Goal: Information Seeking & Learning: Learn about a topic

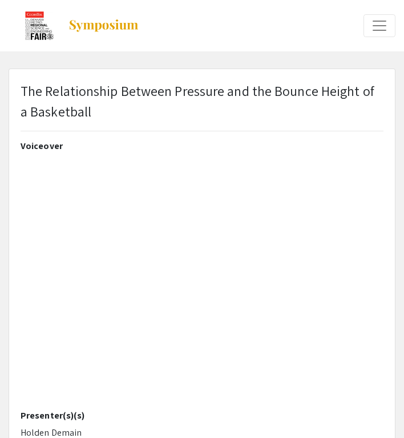
type input "0"
select select "custom"
type input "1"
select select "auto"
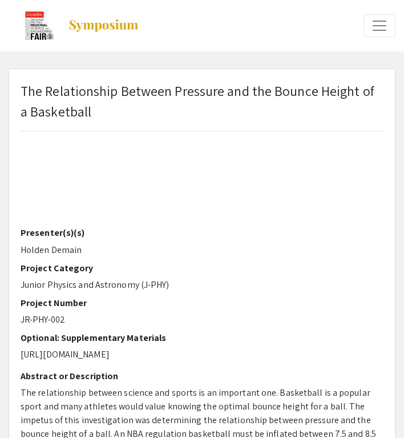
scroll to position [199, 0]
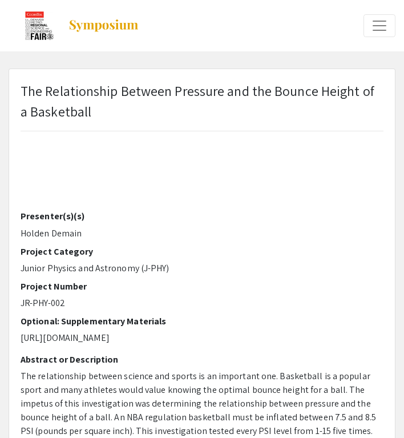
drag, startPoint x: 155, startPoint y: 266, endPoint x: 147, endPoint y: 262, distance: 8.9
click at [155, 266] on p "Junior Physics and Astronomy (J-PHY)" at bounding box center [202, 269] width 363 height 14
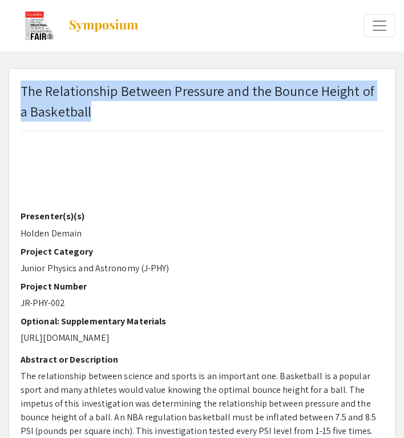
drag, startPoint x: 23, startPoint y: 86, endPoint x: 141, endPoint y: 111, distance: 119.6
click at [141, 111] on p "The Relationship Between Pressure and the Bounce Height of a Basketball" at bounding box center [202, 101] width 363 height 41
copy p "The Relationship Between Pressure and the Bounce Height of a Basketball"
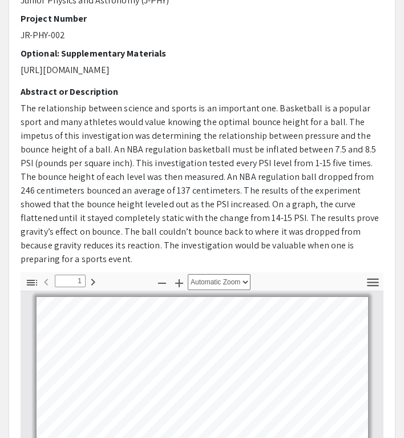
scroll to position [268, 0]
click at [197, 77] on p "[URL][DOMAIN_NAME]" at bounding box center [202, 70] width 363 height 14
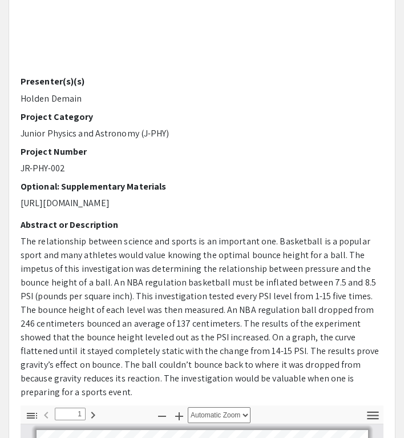
scroll to position [145, 0]
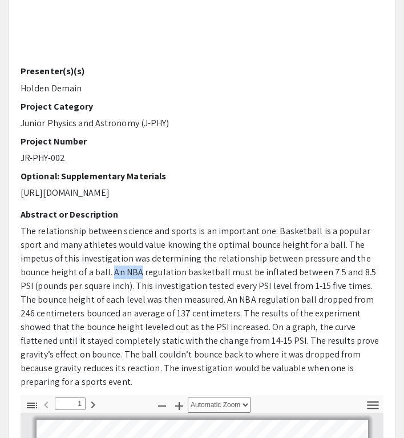
drag, startPoint x: 113, startPoint y: 285, endPoint x: 138, endPoint y: 283, distance: 25.2
click at [138, 283] on p "The relationship between science and sports is an important one. Basketball is …" at bounding box center [202, 306] width 363 height 165
click at [114, 286] on p "The relationship between science and sports is an important one. Basketball is …" at bounding box center [202, 306] width 363 height 165
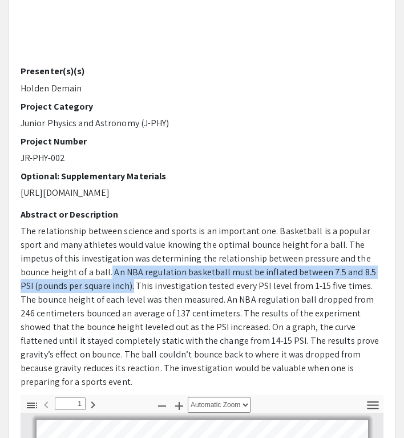
drag, startPoint x: 110, startPoint y: 286, endPoint x: 133, endPoint y: 299, distance: 26.6
click at [133, 299] on p "The relationship between science and sports is an important one. Basketball is …" at bounding box center [202, 306] width 363 height 165
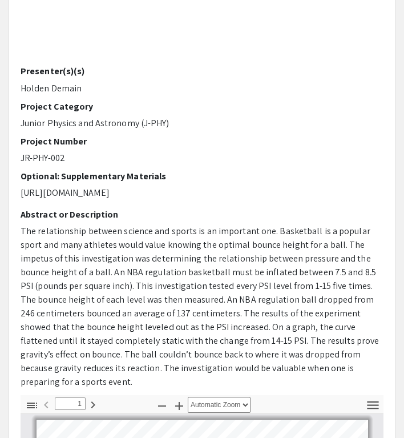
click at [157, 273] on p "The relationship between science and sports is an important one. Basketball is …" at bounding box center [202, 306] width 363 height 165
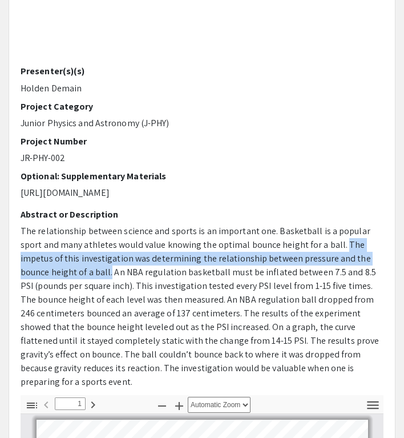
drag, startPoint x: 339, startPoint y: 254, endPoint x: 109, endPoint y: 282, distance: 231.3
click at [109, 282] on p "The relationship between science and sports is an important one. Basketball is …" at bounding box center [202, 306] width 363 height 165
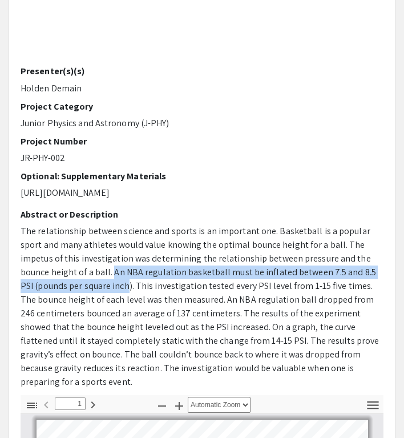
drag, startPoint x: 113, startPoint y: 284, endPoint x: 129, endPoint y: 296, distance: 20.0
click at [129, 296] on p "The relationship between science and sports is an important one. Basketball is …" at bounding box center [202, 306] width 363 height 165
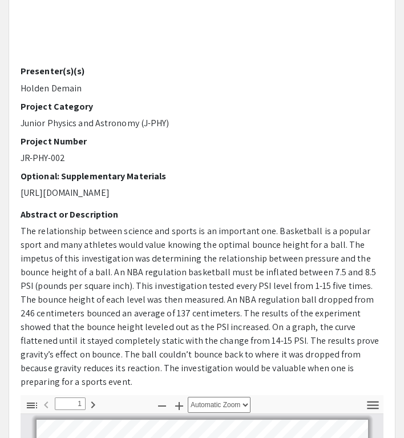
click at [169, 331] on p "The relationship between science and sports is an important one. Basketball is …" at bounding box center [202, 306] width 363 height 165
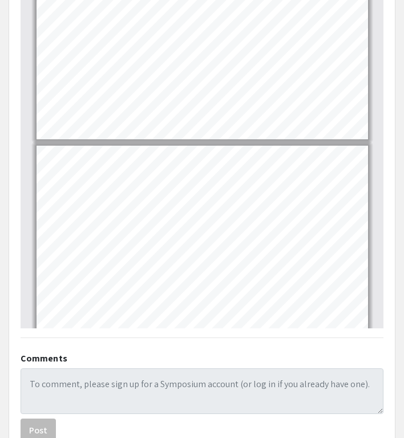
scroll to position [613, 0]
